Goal: Information Seeking & Learning: Find specific fact

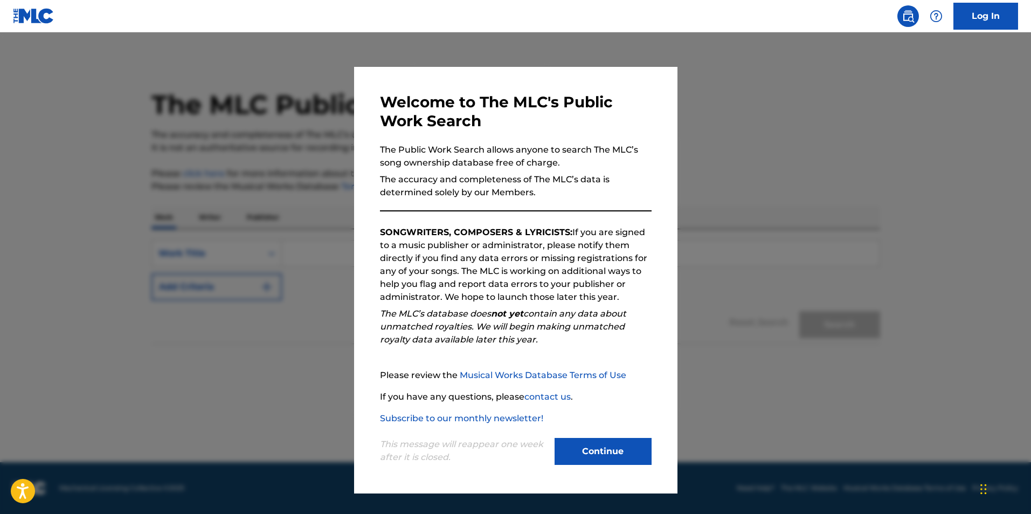
click at [600, 449] on button "Continue" at bounding box center [603, 451] width 97 height 27
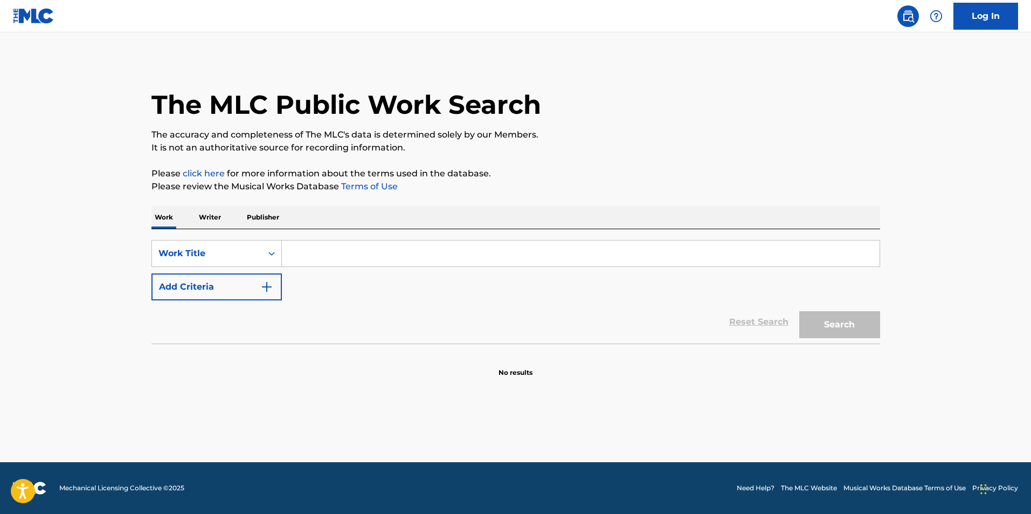
click at [323, 256] on input "Search Form" at bounding box center [581, 253] width 598 height 26
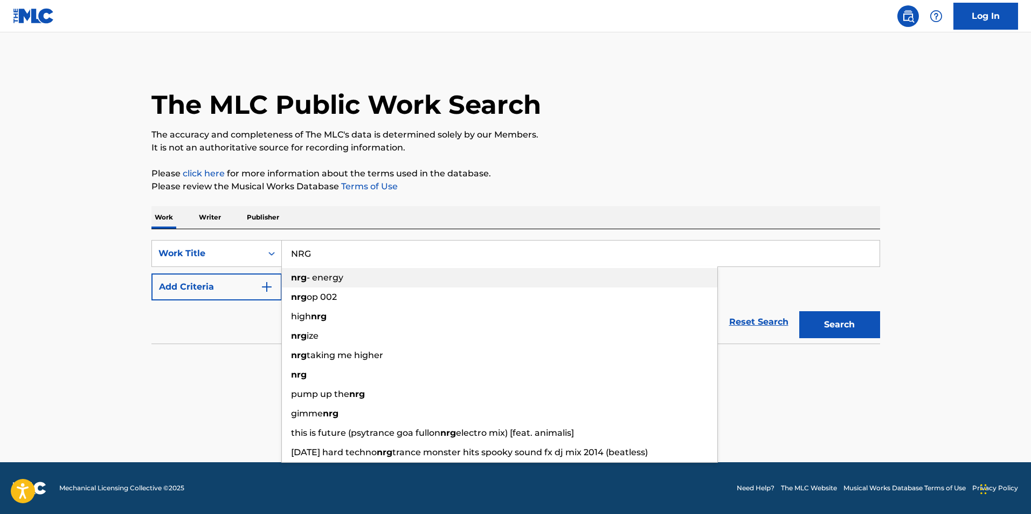
click at [316, 278] on span "- energy" at bounding box center [325, 277] width 37 height 10
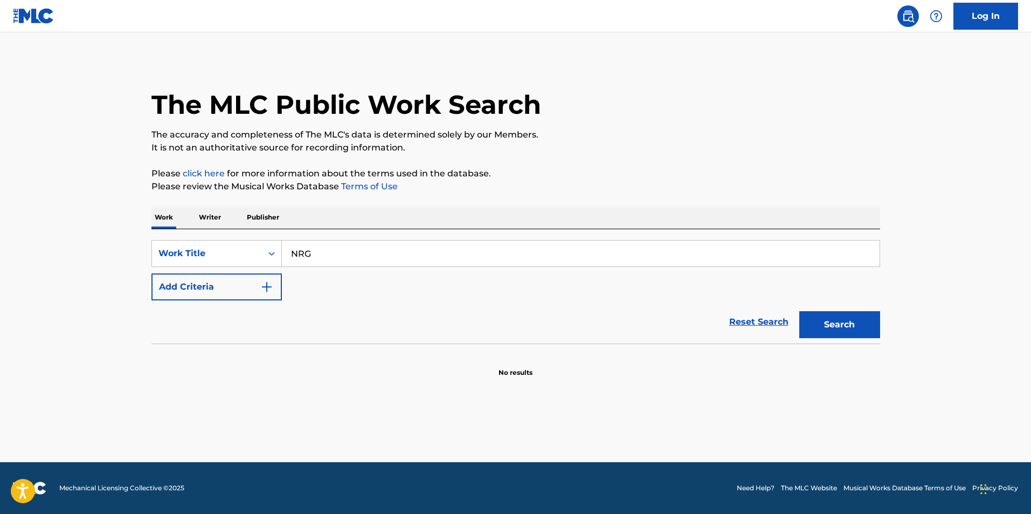
click at [848, 321] on button "Search" at bounding box center [840, 324] width 81 height 27
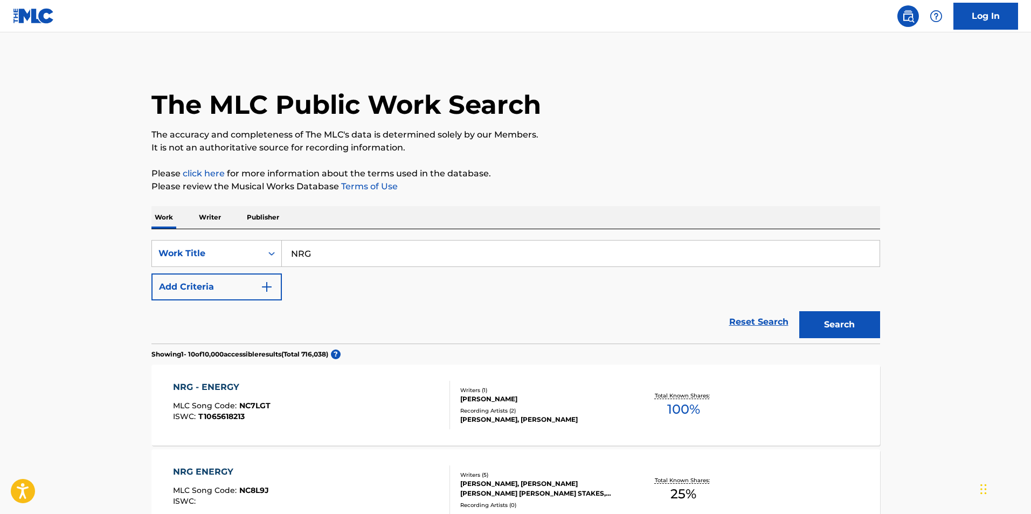
drag, startPoint x: 357, startPoint y: 258, endPoint x: 29, endPoint y: 263, distance: 328.9
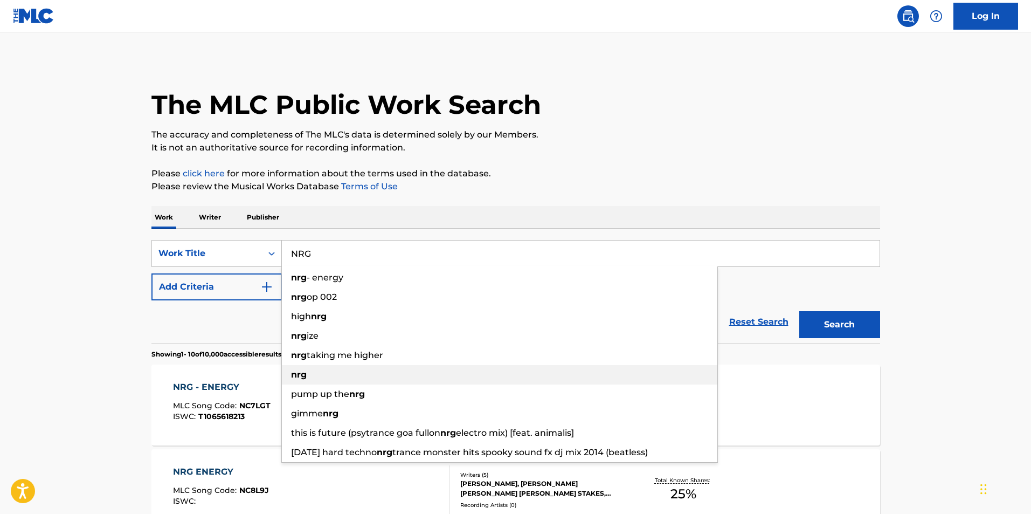
type input "NRG"
click at [323, 376] on div "nrg" at bounding box center [500, 374] width 436 height 19
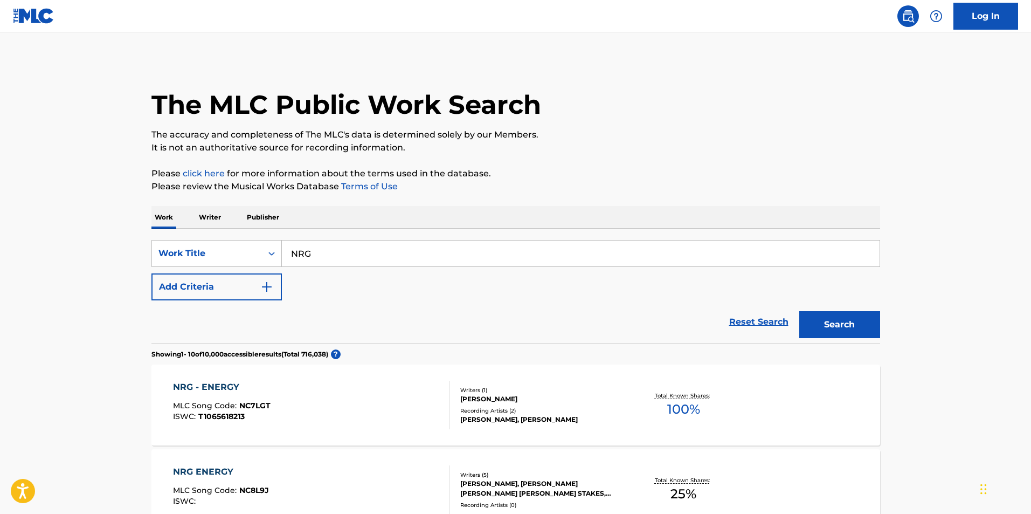
click at [818, 330] on button "Search" at bounding box center [840, 324] width 81 height 27
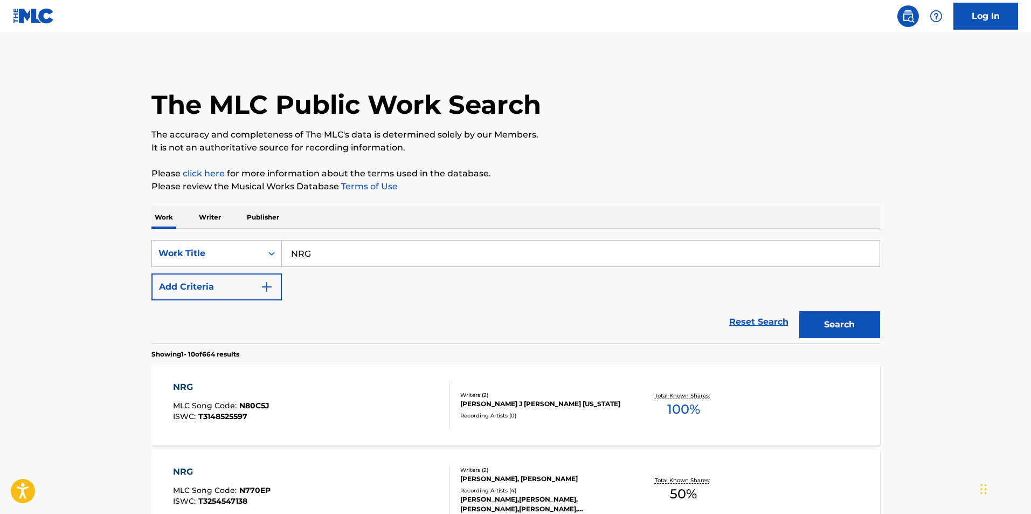
click at [275, 289] on button "Add Criteria" at bounding box center [216, 286] width 130 height 27
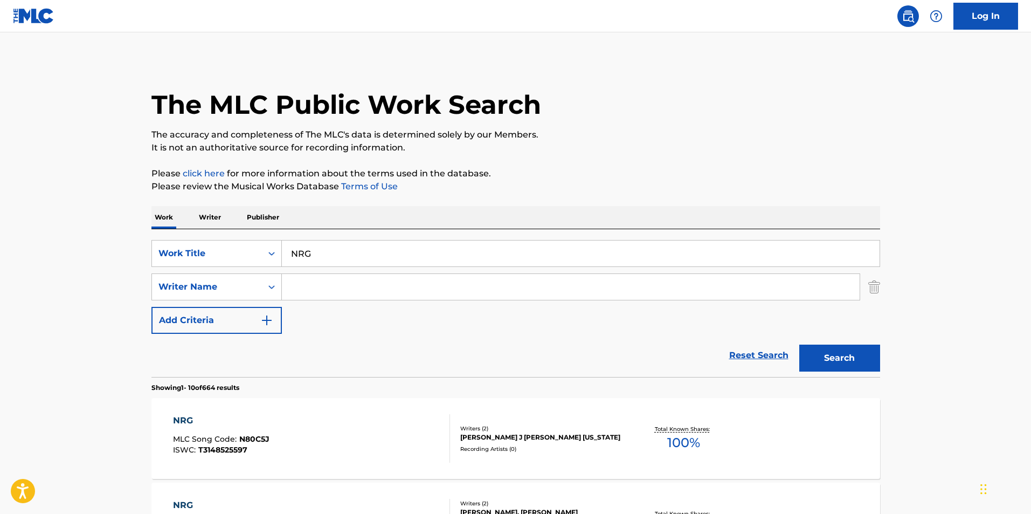
click at [333, 285] on input "Search Form" at bounding box center [571, 287] width 578 height 26
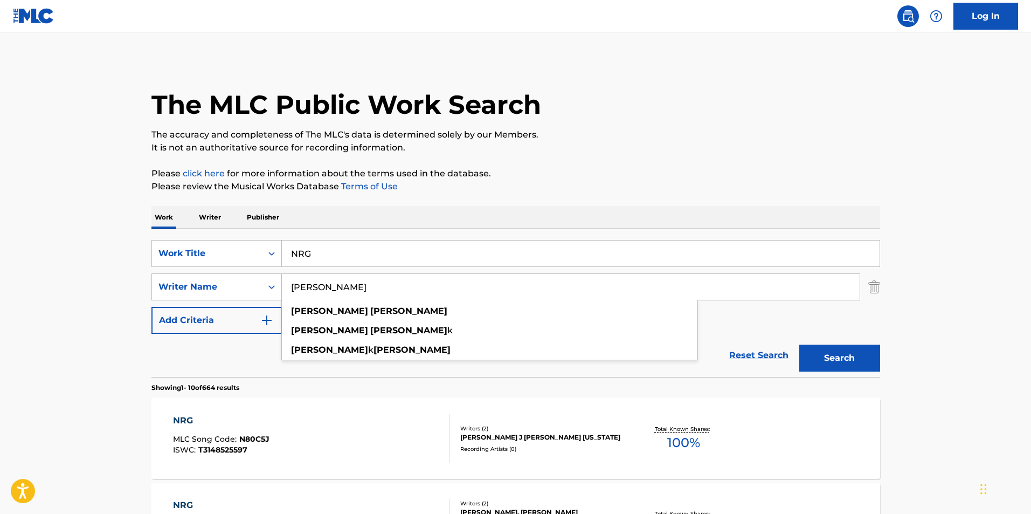
type input "[PERSON_NAME]"
click at [800, 345] on button "Search" at bounding box center [840, 358] width 81 height 27
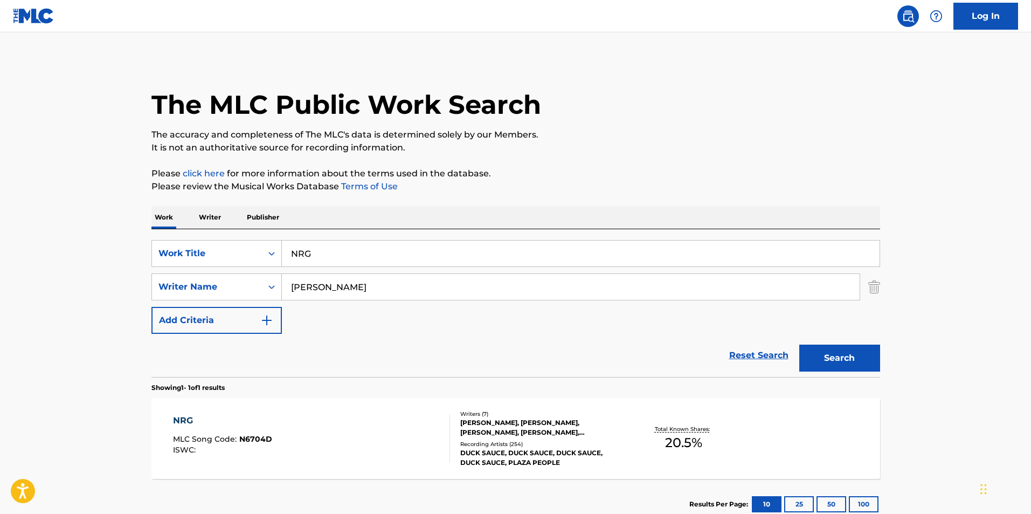
click at [542, 422] on div "[PERSON_NAME], [PERSON_NAME], [PERSON_NAME], [PERSON_NAME], [PERSON_NAME], [PER…" at bounding box center [541, 427] width 163 height 19
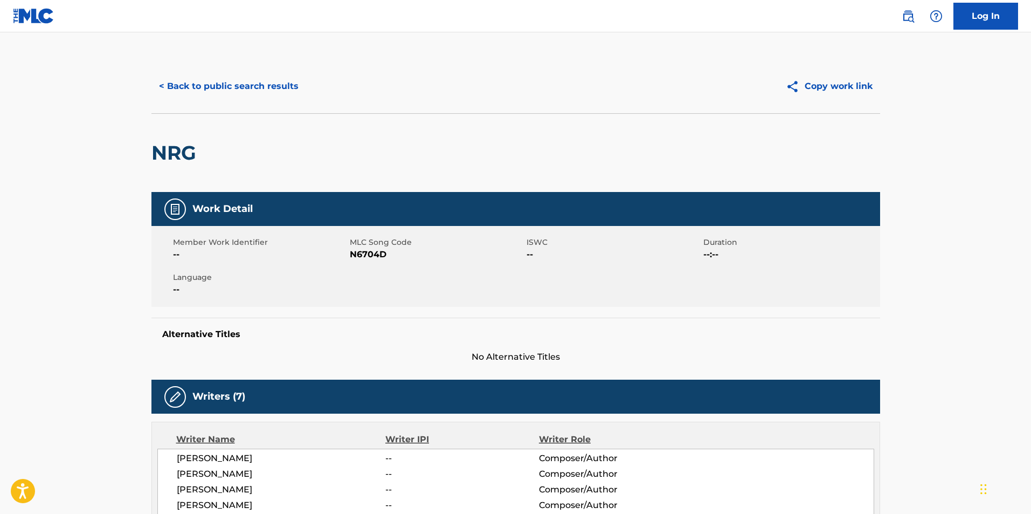
click at [249, 84] on button "< Back to public search results" at bounding box center [228, 86] width 155 height 27
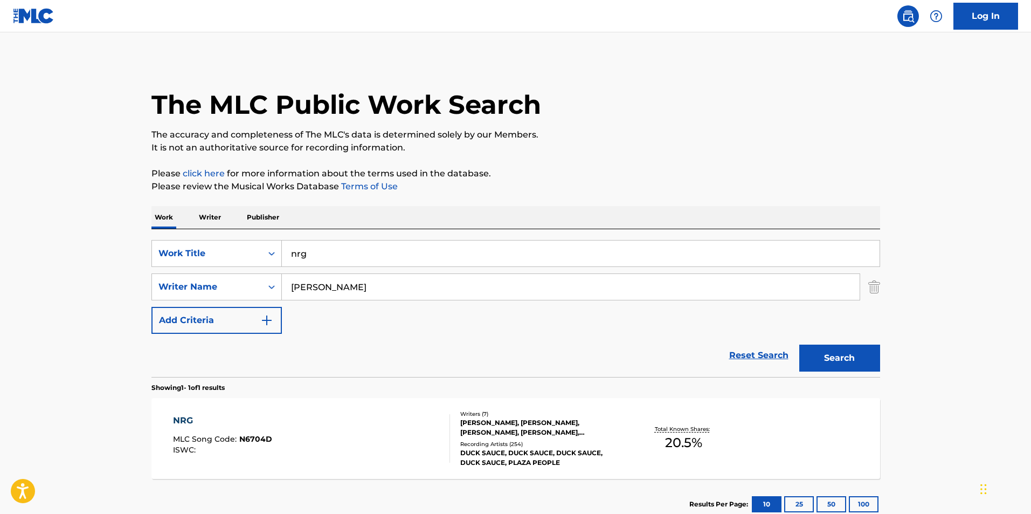
drag, startPoint x: 358, startPoint y: 258, endPoint x: 137, endPoint y: 247, distance: 221.3
click at [137, 247] on main "The MLC Public Work Search The accuracy and completeness of The MLC's data is d…" at bounding box center [515, 283] width 1031 height 502
type input "energy hoy por ti"
click at [800, 345] on button "Search" at bounding box center [840, 358] width 81 height 27
click at [549, 419] on div "[PERSON_NAME], [PERSON_NAME], [PERSON_NAME]" at bounding box center [541, 427] width 163 height 19
